Goal: Find specific page/section: Find specific page/section

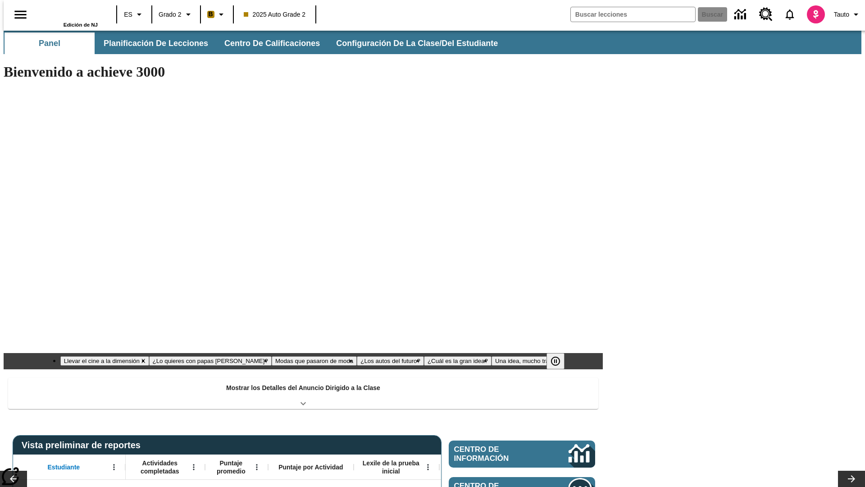
type input "-1"
click at [151, 43] on button "Planificación de lecciones" at bounding box center [156, 43] width 120 height 22
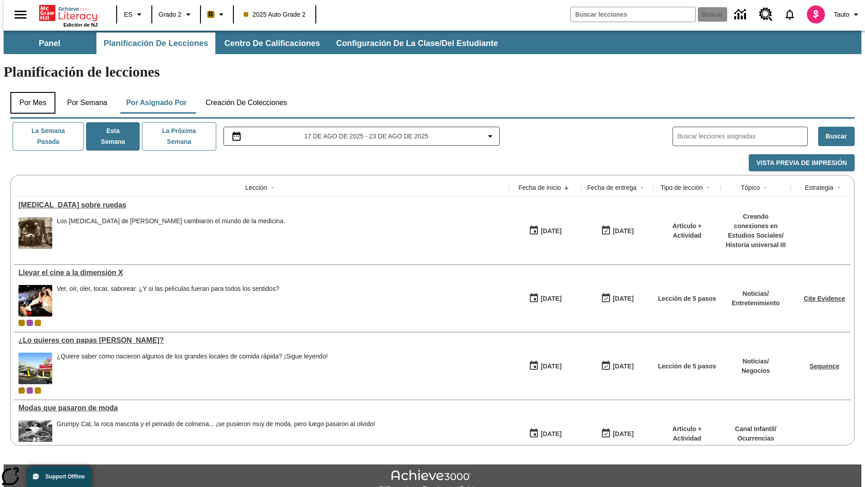
click at [29, 92] on button "Por mes" at bounding box center [32, 103] width 45 height 22
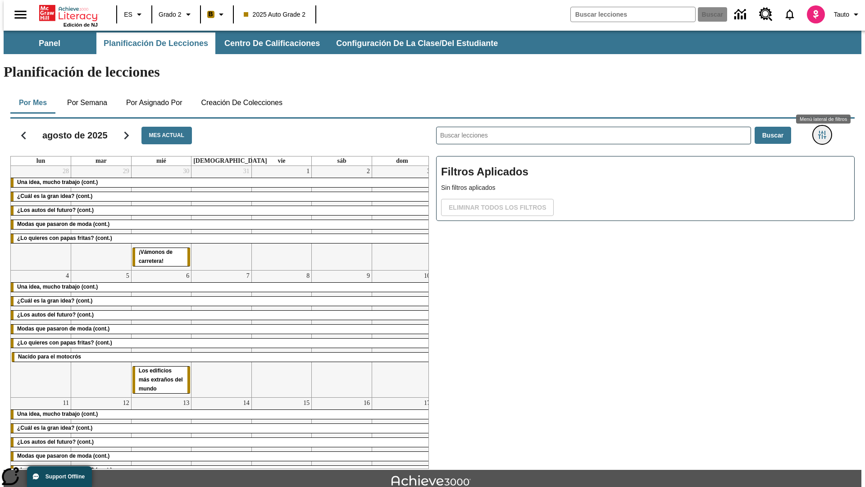
click at [825, 131] on icon "Menú lateral de filtros" at bounding box center [823, 135] width 8 height 8
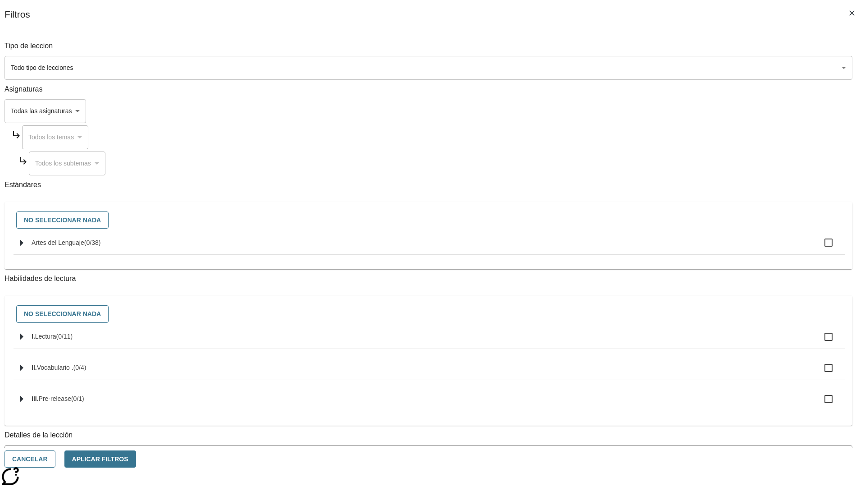
click at [649, 68] on body "[MEDICAL_DATA] al contenido principal Edición de NJ ES Grado 2 B 2025 Auto Grad…" at bounding box center [433, 279] width 858 height 497
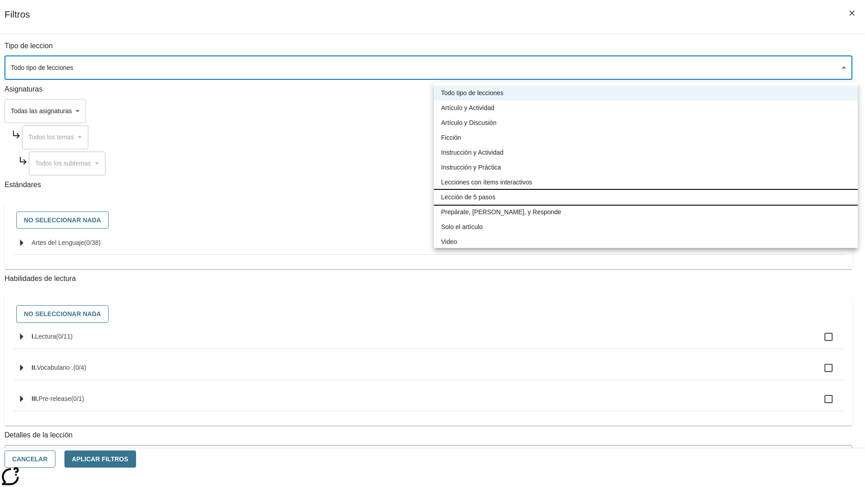
click at [646, 197] on li "Lección de 5 pasos" at bounding box center [646, 197] width 424 height 15
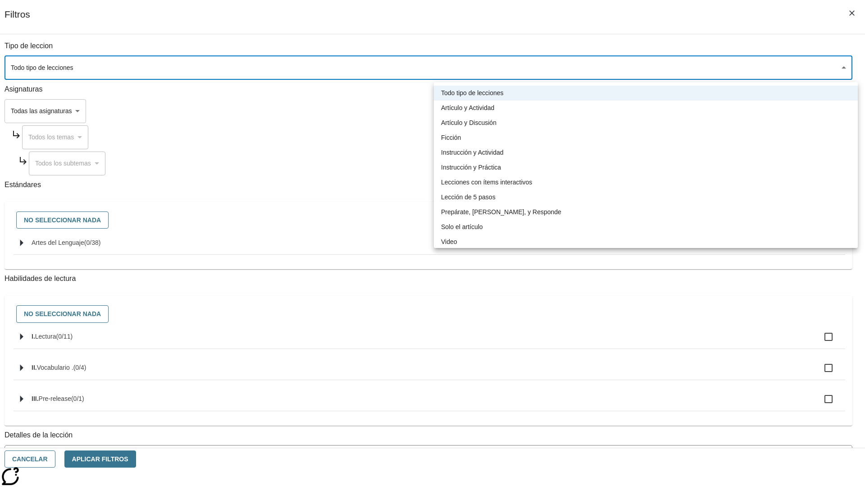
type input "1"
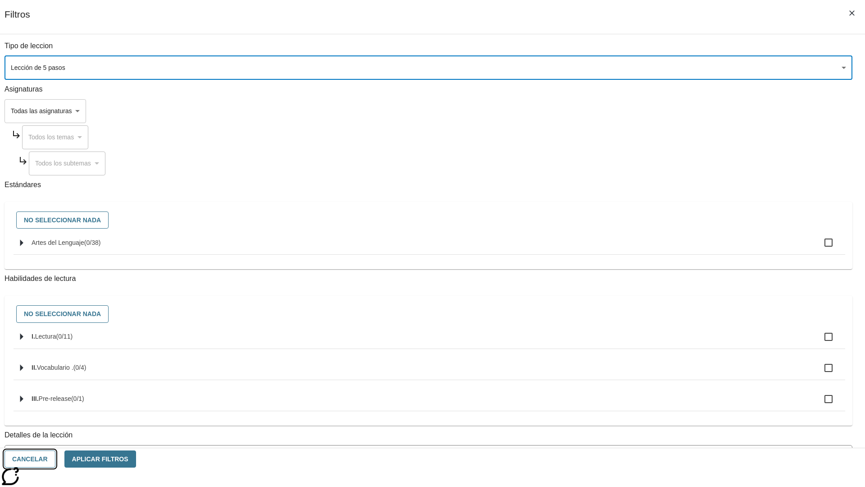
click at [55, 459] on button "Cancelar" at bounding box center [30, 459] width 51 height 18
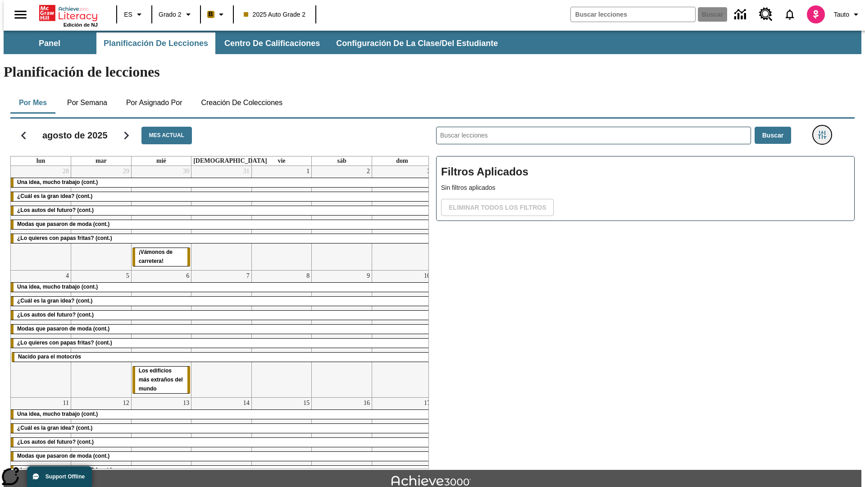
click at [825, 131] on icon "Menú lateral de filtros" at bounding box center [823, 135] width 8 height 8
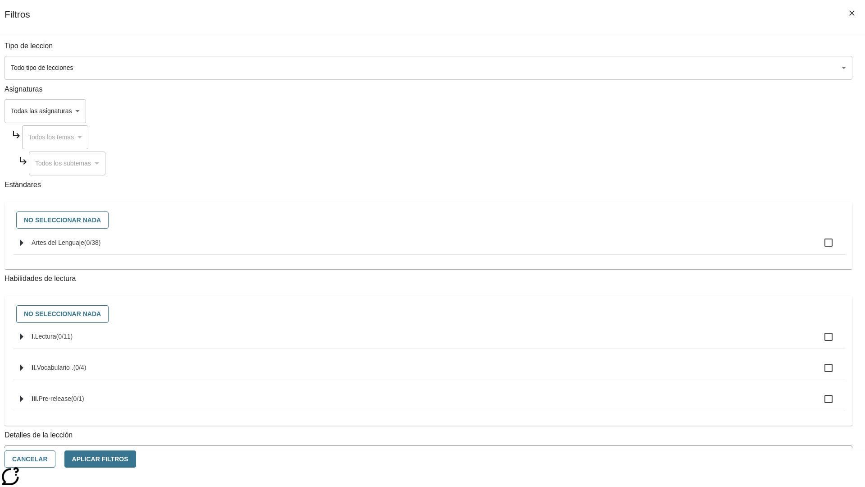
click at [649, 68] on body "[MEDICAL_DATA] al contenido principal Edición de NJ ES Grado 2 B 2025 Auto Grad…" at bounding box center [433, 279] width 858 height 497
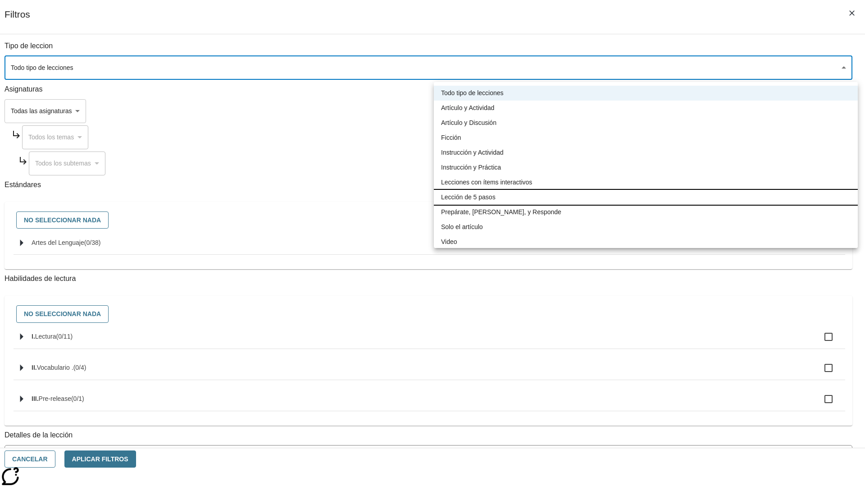
click at [646, 197] on li "Lección de 5 pasos" at bounding box center [646, 197] width 424 height 15
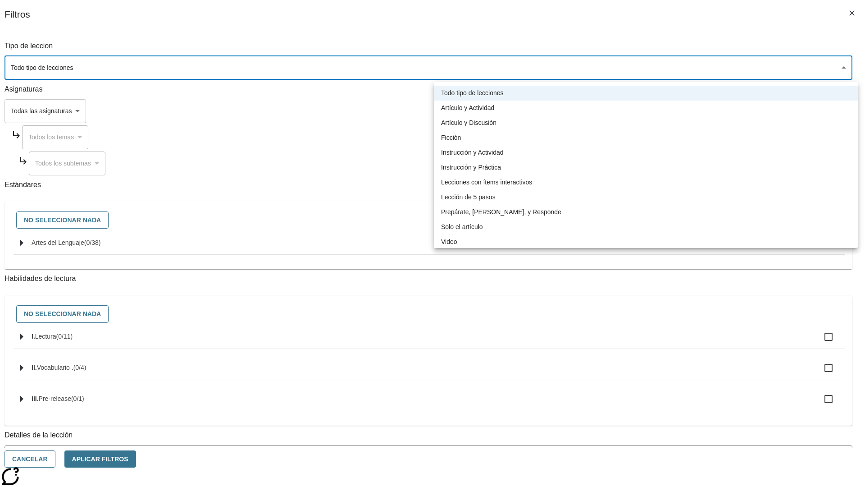
type input "1"
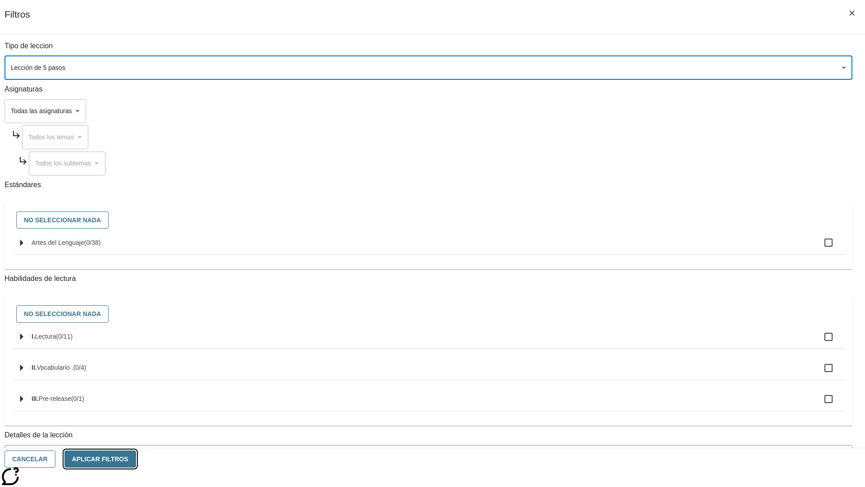
click at [136, 459] on button "Aplicar Filtros" at bounding box center [100, 459] width 72 height 18
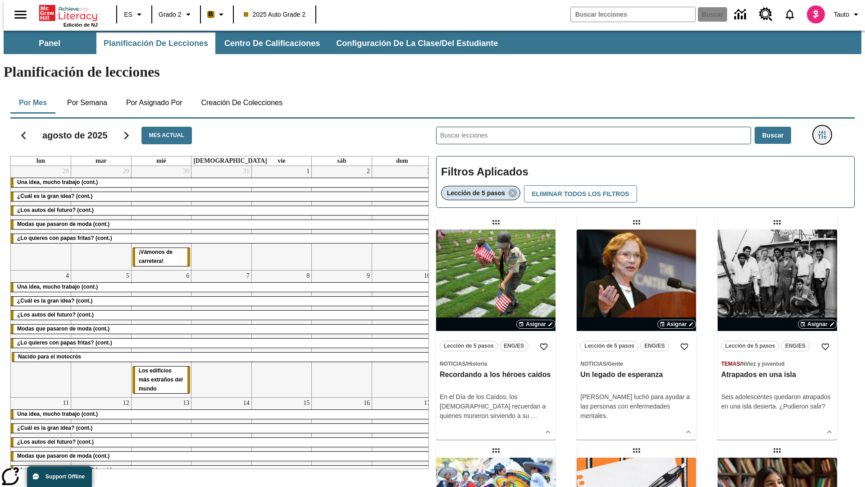
click at [825, 131] on icon "Menú lateral de filtros" at bounding box center [823, 135] width 8 height 8
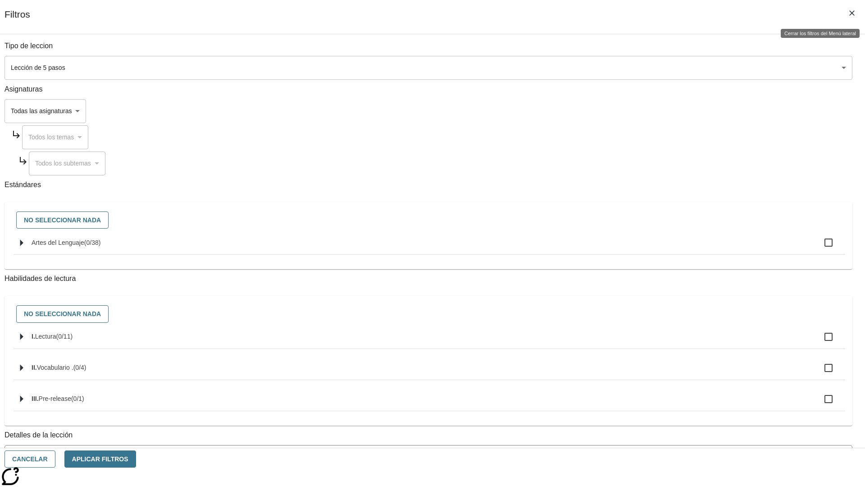
click at [852, 13] on icon "Cerrar los filtros del Menú lateral" at bounding box center [852, 12] width 5 height 5
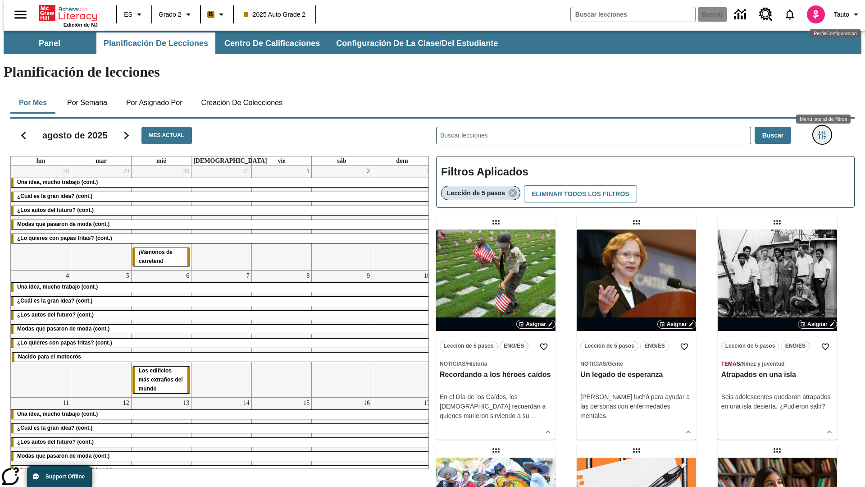
click at [825, 131] on icon "Menú lateral de filtros" at bounding box center [823, 135] width 8 height 8
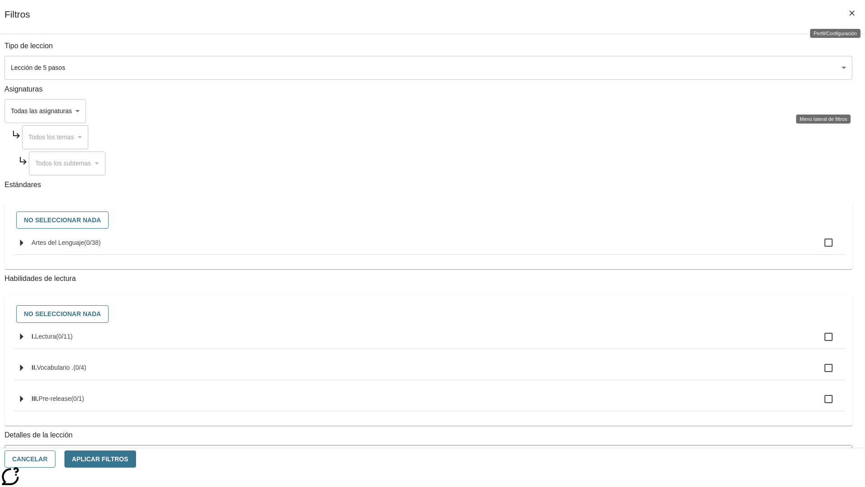
click at [852, 13] on icon "Cerrar los filtros del Menú lateral" at bounding box center [852, 12] width 5 height 5
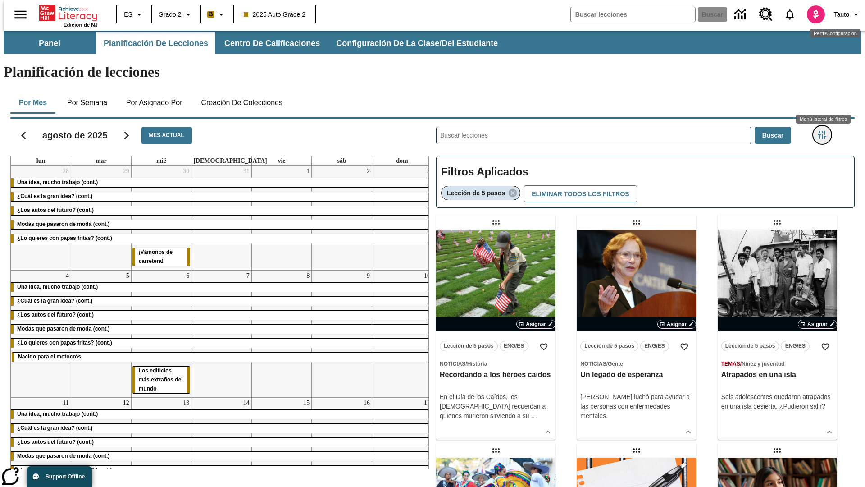
click at [825, 131] on icon "Menú lateral de filtros" at bounding box center [823, 135] width 8 height 8
